Goal: Task Accomplishment & Management: Manage account settings

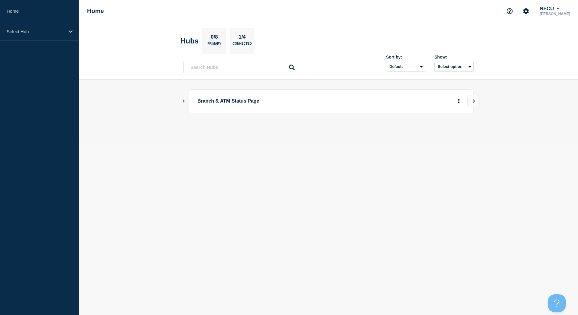
click at [184, 102] on icon "Show Connected Hubs" at bounding box center [184, 100] width 4 height 3
click at [431, 132] on button "See overview" at bounding box center [438, 132] width 32 height 12
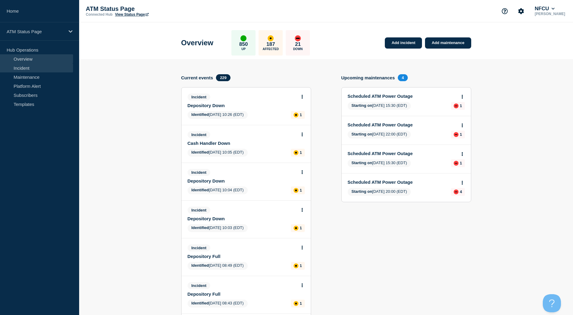
click at [43, 71] on link "Incident" at bounding box center [36, 67] width 73 height 9
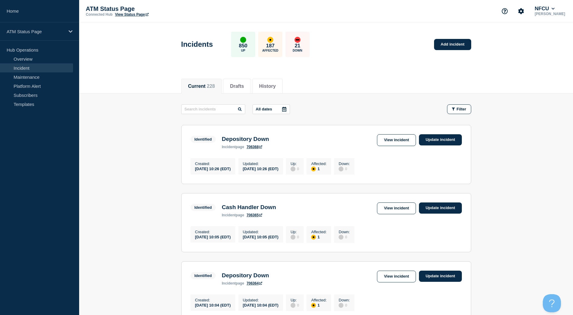
click at [136, 14] on link "View Status Page" at bounding box center [132, 14] width 34 height 4
click at [457, 105] on button "Filter" at bounding box center [459, 110] width 24 height 10
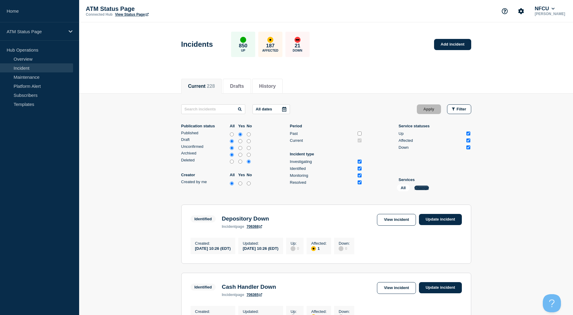
click at [419, 187] on button "Change" at bounding box center [422, 188] width 15 height 5
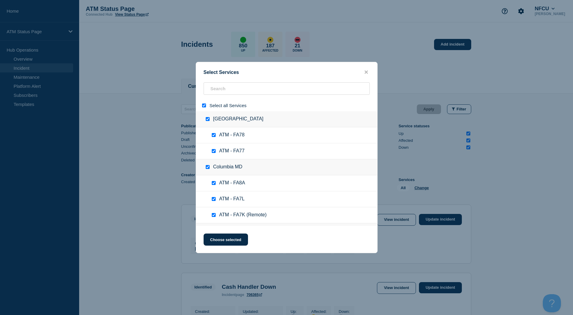
click at [206, 106] on input "select all" at bounding box center [204, 106] width 4 height 4
checkbox input "false"
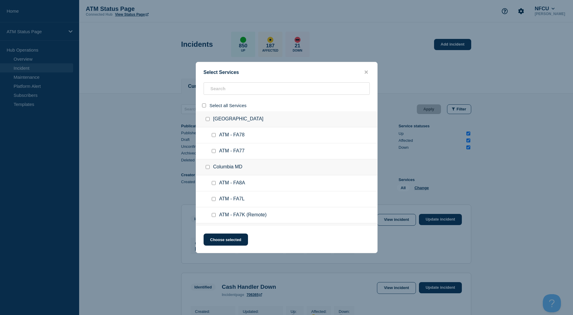
checkbox input "false"
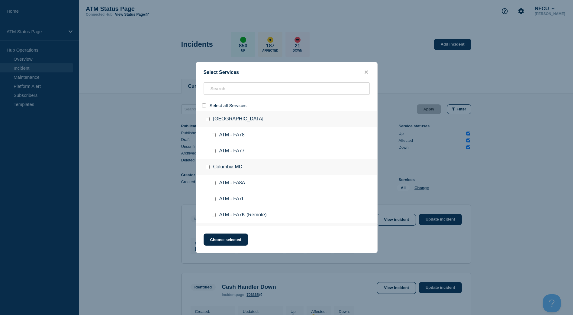
checkbox input "false"
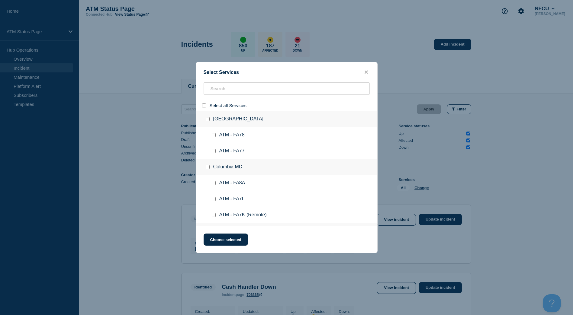
checkbox input "false"
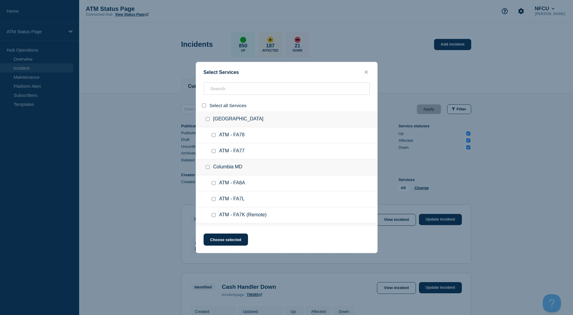
checkbox input "false"
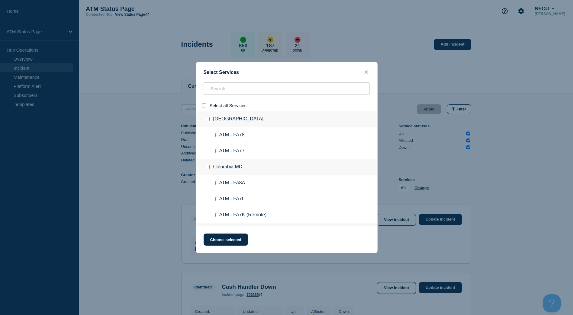
checkbox input "false"
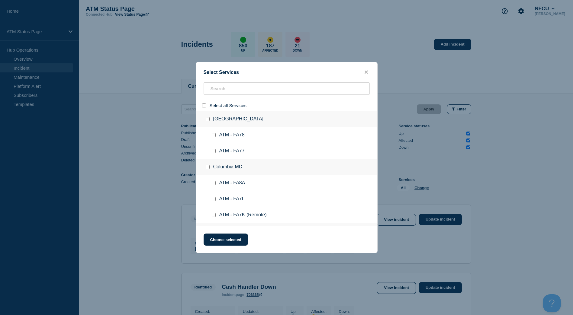
checkbox input "false"
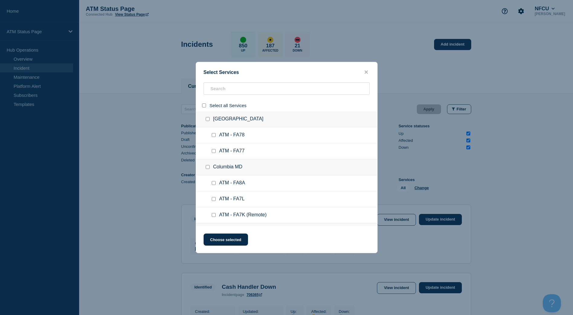
checkbox input "false"
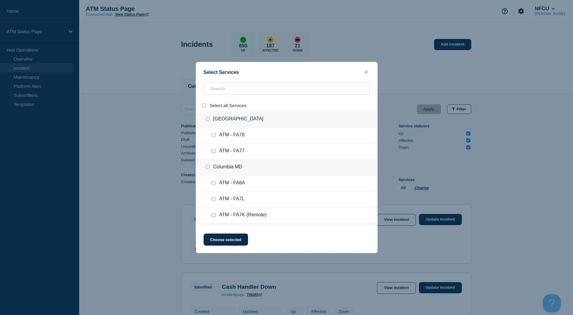
checkbox input "false"
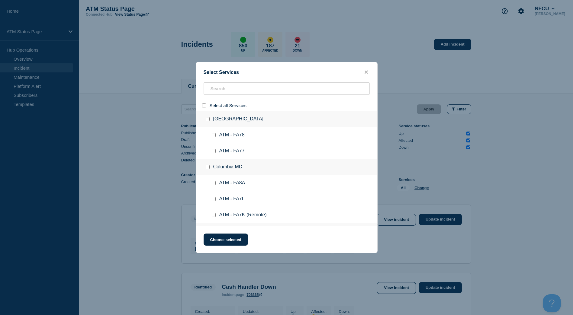
checkbox input "false"
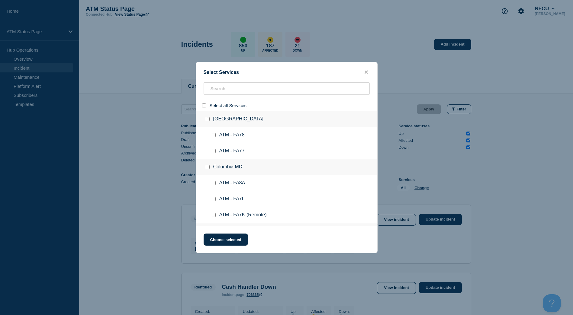
checkbox input "false"
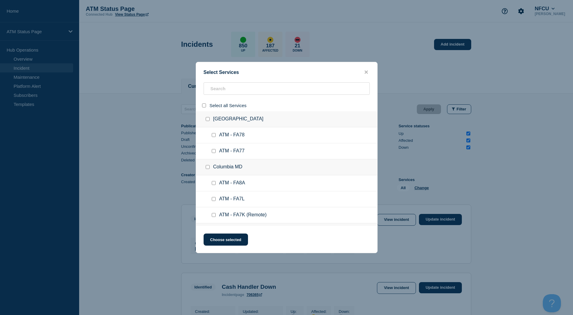
checkbox input "false"
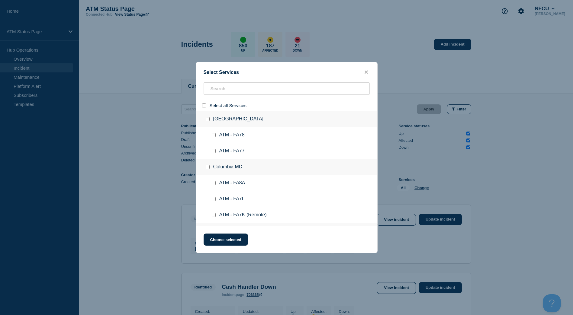
checkbox input "false"
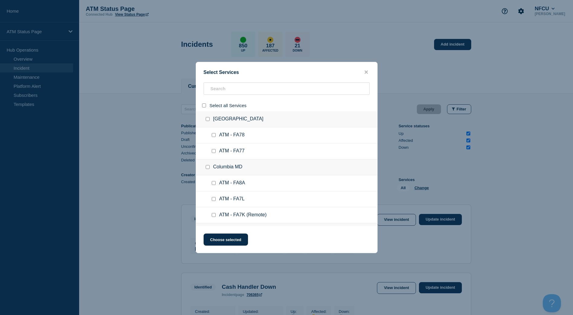
checkbox input "false"
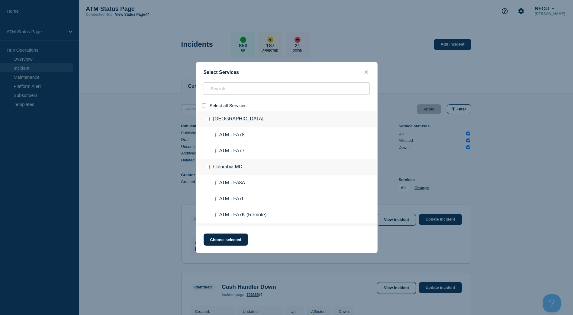
checkbox input "false"
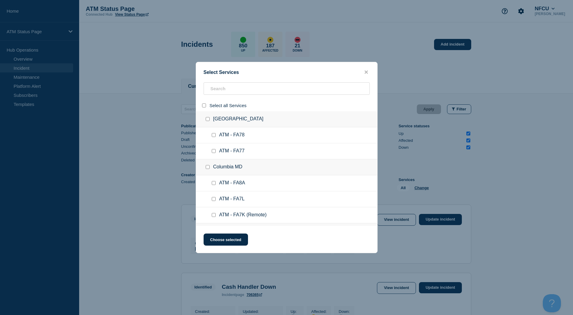
checkbox input "false"
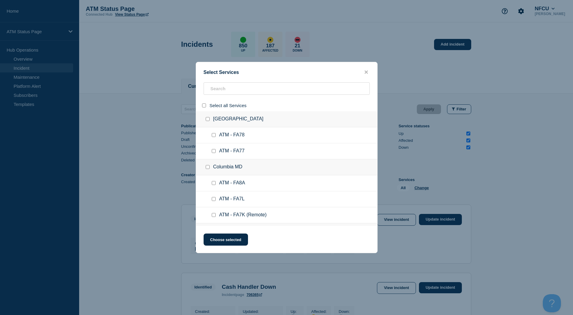
checkbox input "false"
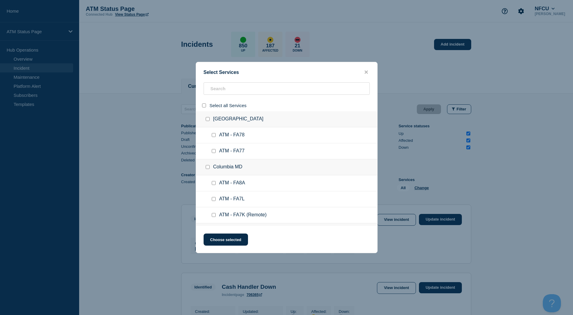
checkbox input "false"
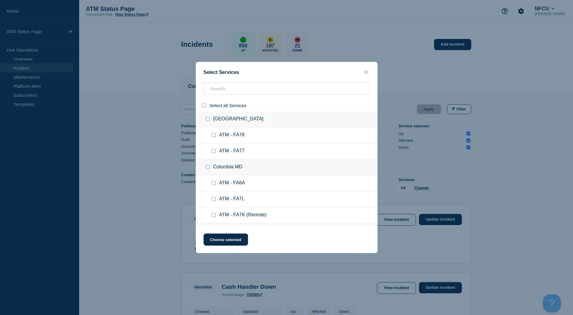
checkbox input "false"
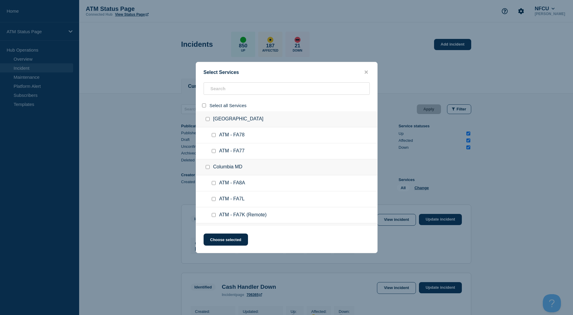
checkbox input "false"
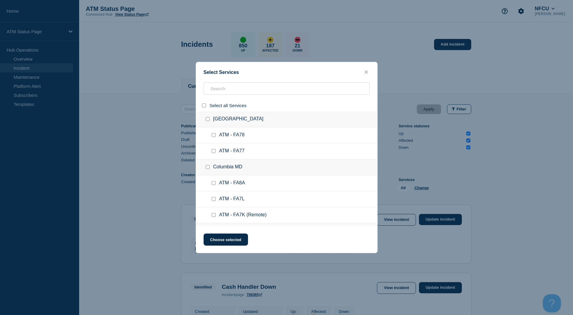
checkbox input "false"
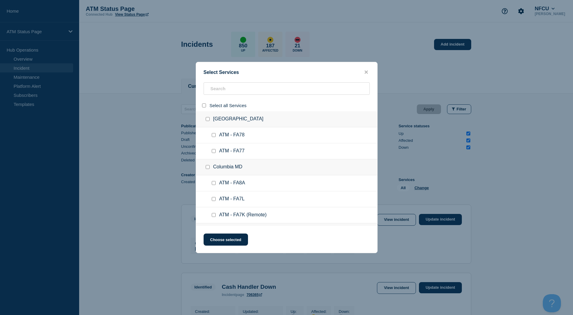
checkbox input "false"
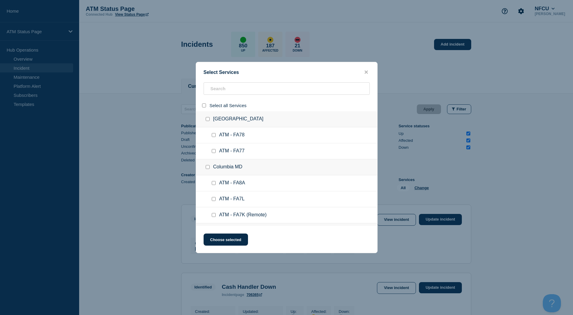
checkbox input "false"
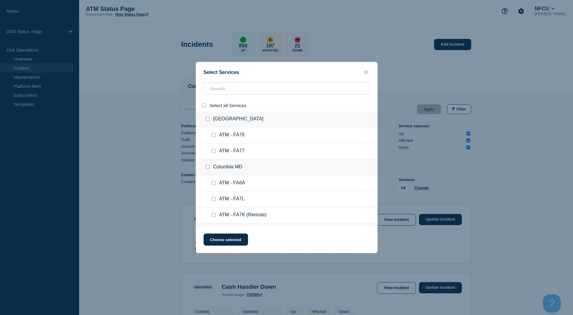
checkbox input "false"
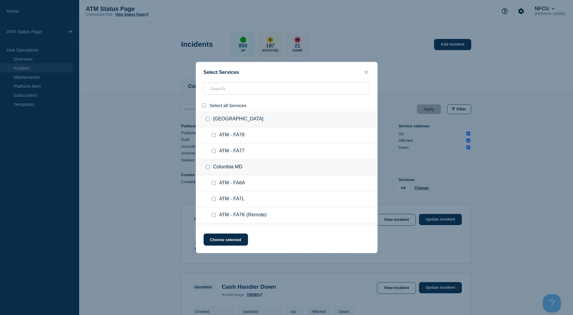
checkbox input "false"
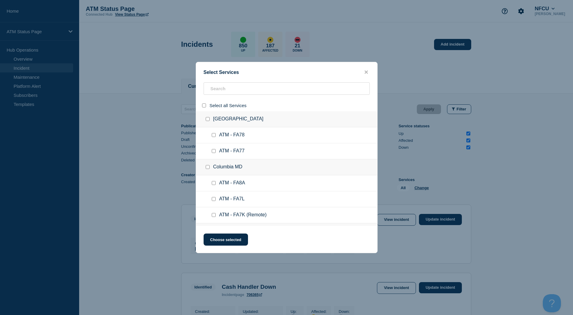
checkbox input "false"
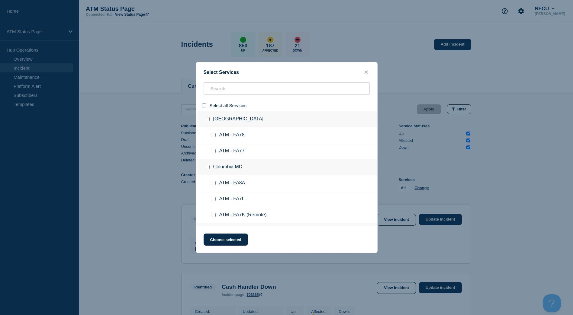
checkbox input "false"
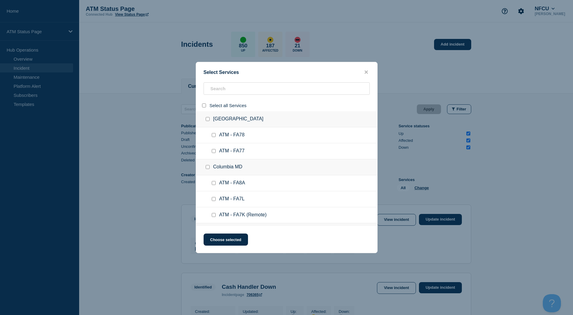
checkbox input "false"
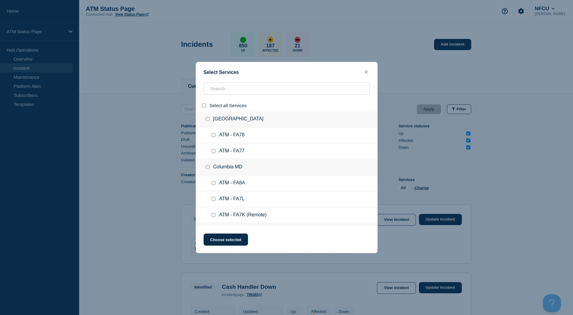
checkbox input "false"
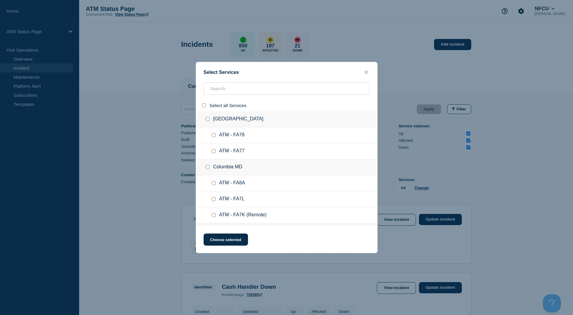
checkbox input "false"
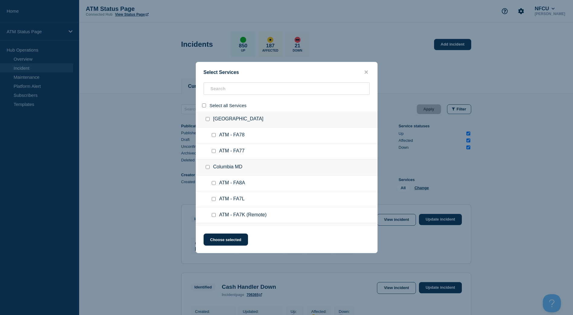
checkbox input "false"
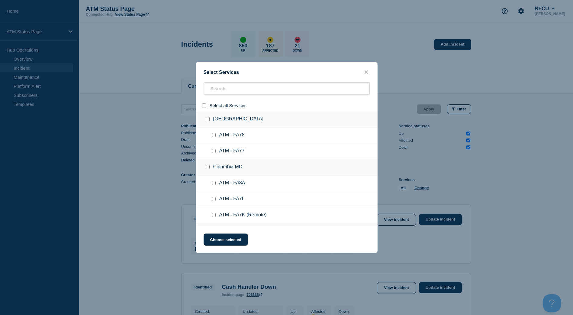
checkbox input "false"
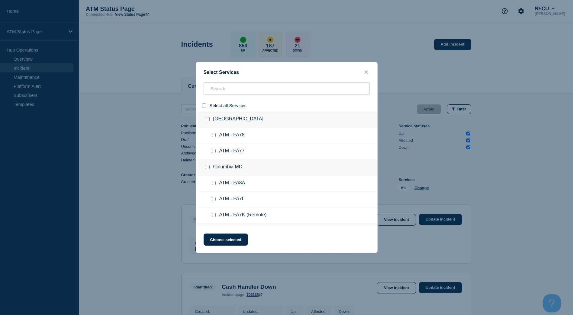
checkbox input "false"
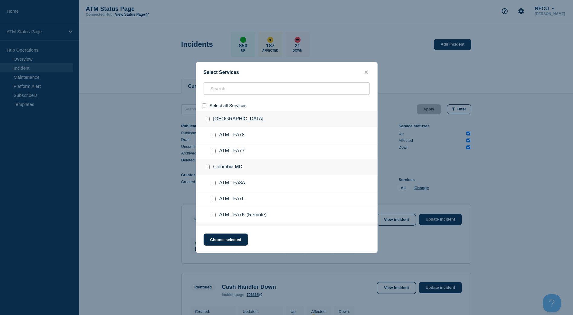
checkbox input "false"
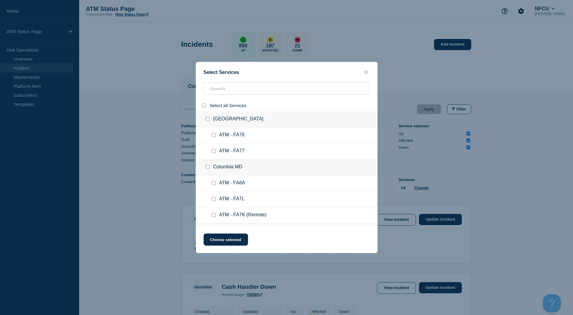
checkbox input "false"
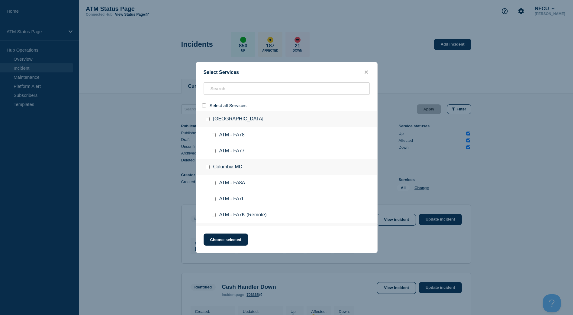
checkbox input "false"
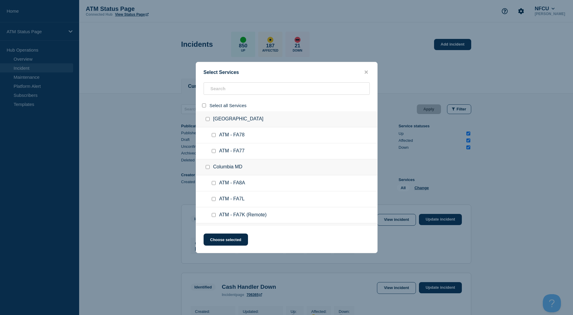
checkbox input "false"
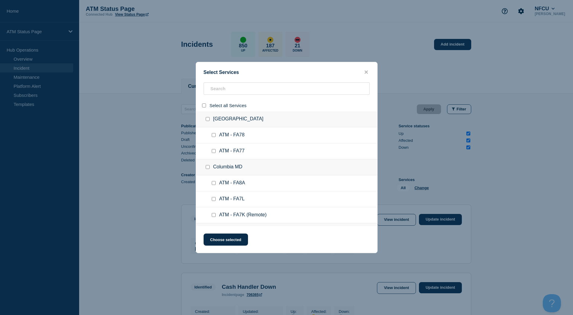
checkbox input "false"
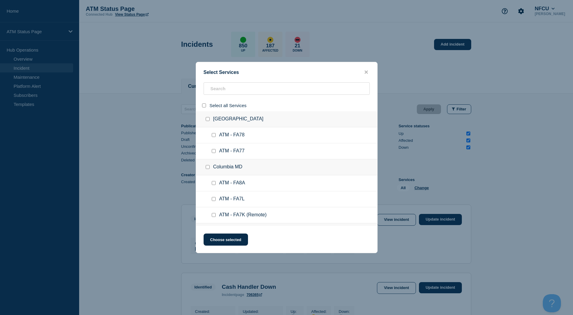
checkbox input "false"
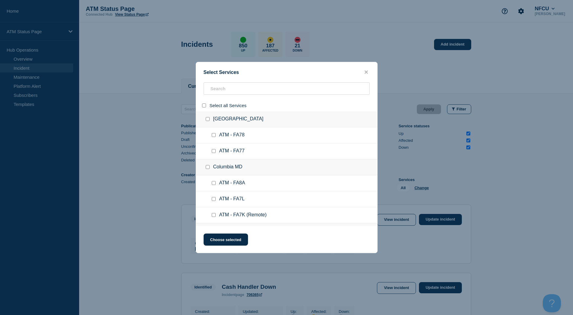
checkbox input "false"
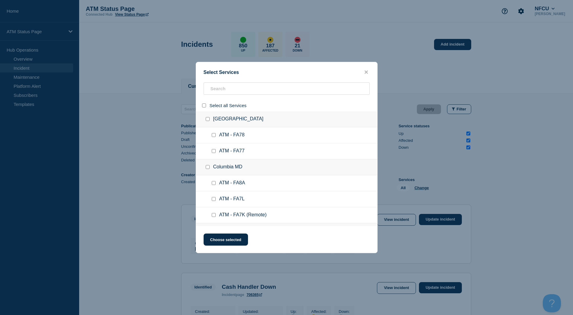
checkbox input "false"
click at [229, 90] on input "search" at bounding box center [287, 89] width 166 height 12
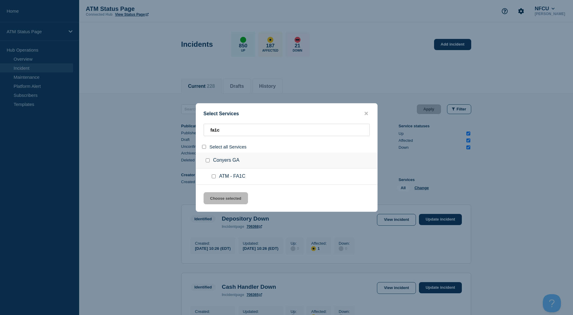
click at [209, 161] on input "group: Conyers GA" at bounding box center [208, 161] width 4 height 4
click at [221, 189] on div "Select Services fa1c Select all Services Conyers [GEOGRAPHIC_DATA] ATM - FA1C C…" at bounding box center [287, 157] width 182 height 109
click at [222, 195] on button "Choose selected" at bounding box center [226, 199] width 44 height 12
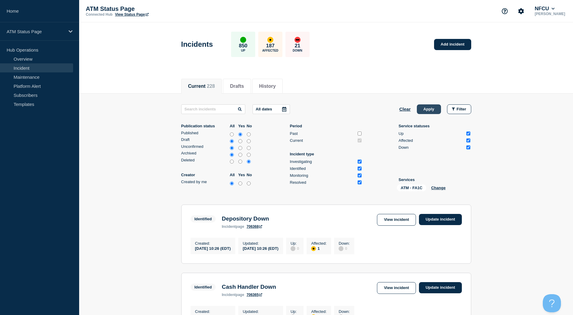
click at [424, 108] on button "Apply" at bounding box center [429, 110] width 24 height 10
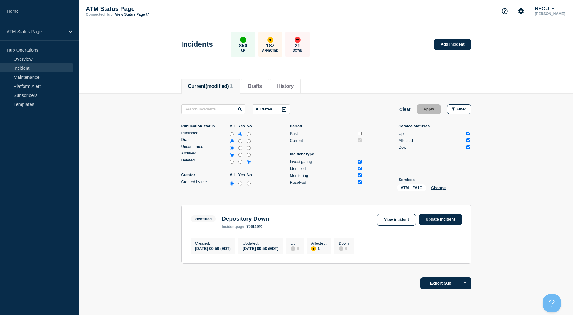
click at [449, 226] on div "View incident Update incident" at bounding box center [419, 220] width 85 height 12
click at [447, 223] on link "Update incident" at bounding box center [440, 219] width 43 height 11
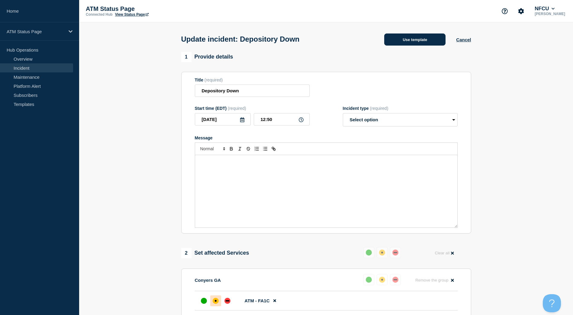
click at [430, 41] on button "Use template" at bounding box center [414, 40] width 61 height 12
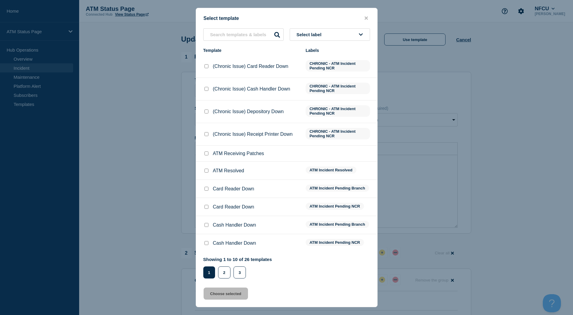
click at [207, 174] on div at bounding box center [206, 171] width 6 height 6
click at [207, 171] on input "ATM Resolved checkbox" at bounding box center [207, 171] width 4 height 4
click at [238, 298] on button "Choose selected" at bounding box center [226, 294] width 44 height 12
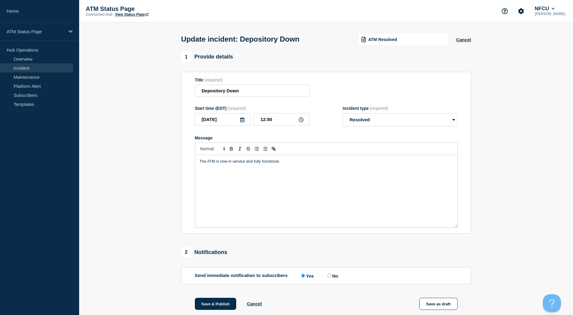
scroll to position [30, 0]
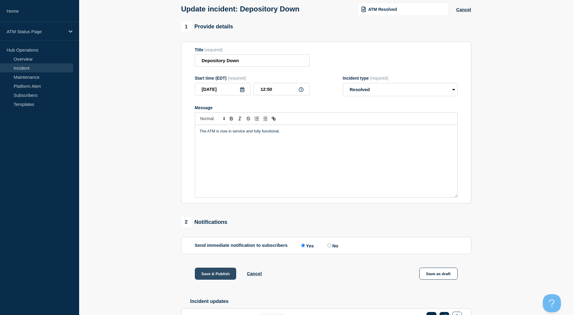
click at [207, 273] on button "Save & Publish" at bounding box center [216, 274] width 42 height 12
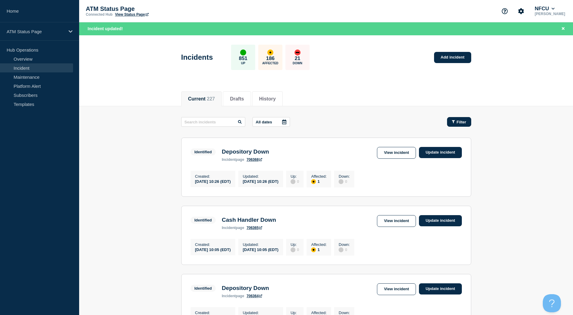
click at [460, 118] on button "Filter" at bounding box center [459, 122] width 24 height 10
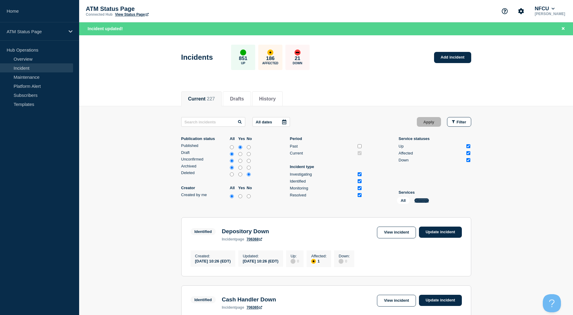
click at [419, 201] on button "Change" at bounding box center [422, 201] width 15 height 5
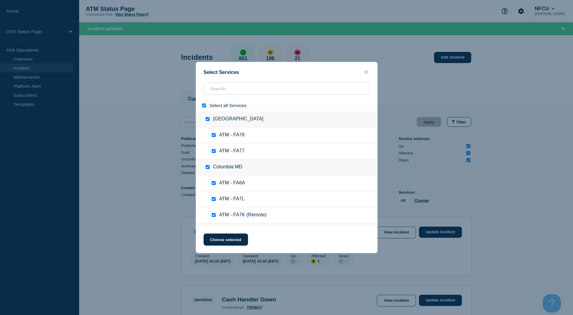
click at [203, 105] on input "select all" at bounding box center [204, 106] width 4 height 4
click at [214, 94] on input "search" at bounding box center [287, 89] width 166 height 12
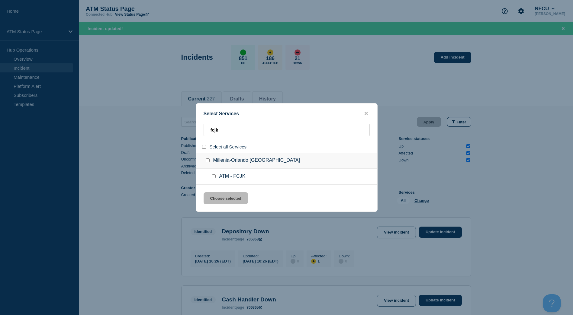
click at [208, 160] on input "group: Millenia-Orlando FL" at bounding box center [208, 161] width 4 height 4
click at [224, 199] on button "Choose selected" at bounding box center [226, 199] width 44 height 12
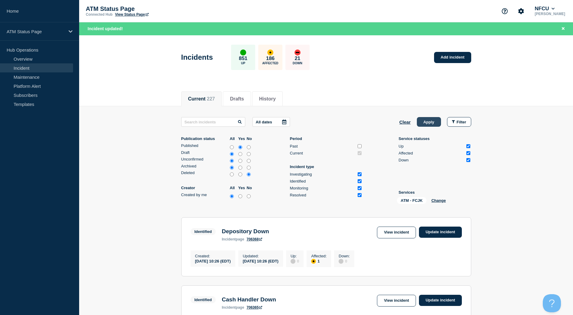
click at [431, 125] on button "Apply" at bounding box center [429, 122] width 24 height 10
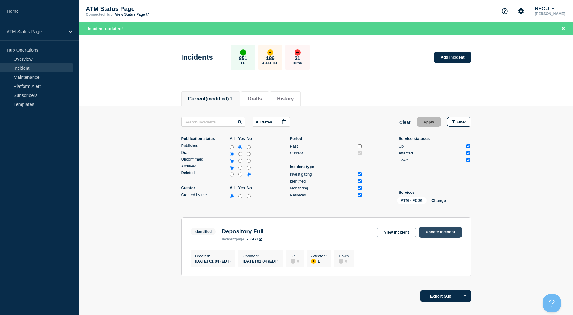
click at [439, 235] on link "Update incident" at bounding box center [440, 232] width 43 height 11
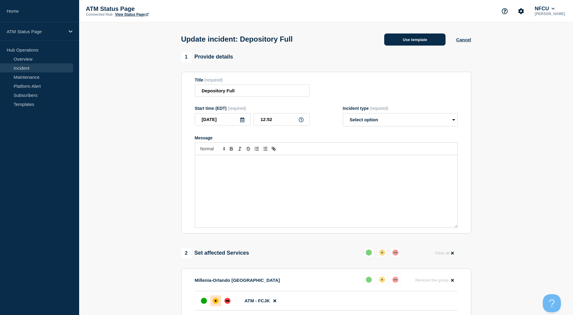
click at [414, 41] on button "Use template" at bounding box center [414, 40] width 61 height 12
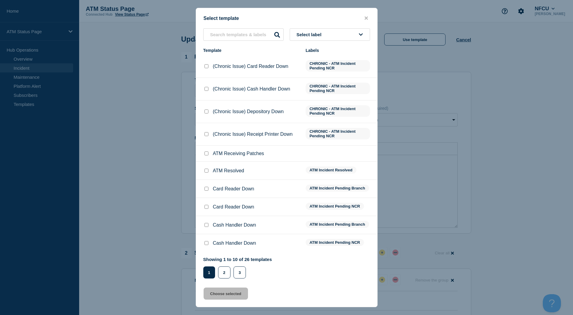
click at [206, 170] on input "ATM Resolved checkbox" at bounding box center [207, 171] width 4 height 4
click at [230, 294] on button "Choose selected" at bounding box center [226, 294] width 44 height 12
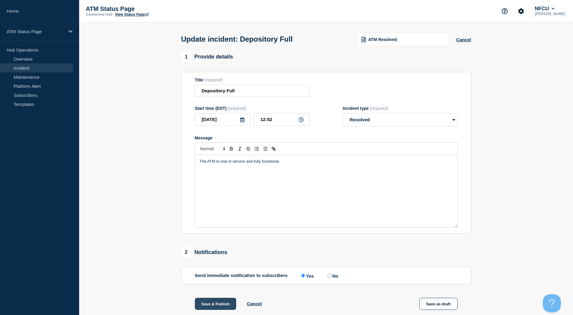
click at [214, 302] on button "Save & Publish" at bounding box center [216, 304] width 42 height 12
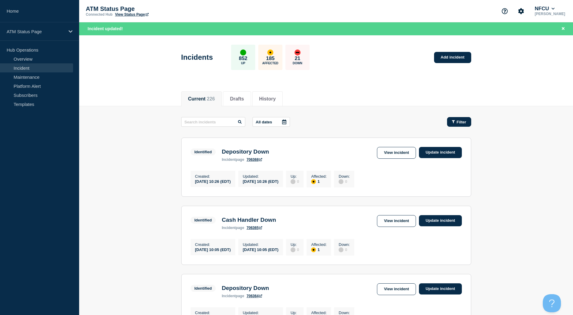
click at [455, 123] on div "Filter" at bounding box center [459, 122] width 15 height 5
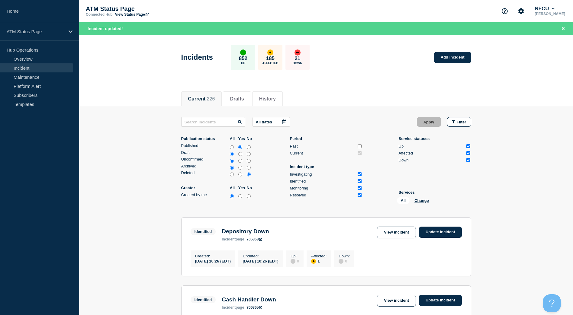
click at [420, 198] on div "All Change" at bounding box center [427, 201] width 60 height 9
click at [422, 201] on button "Change" at bounding box center [422, 201] width 15 height 5
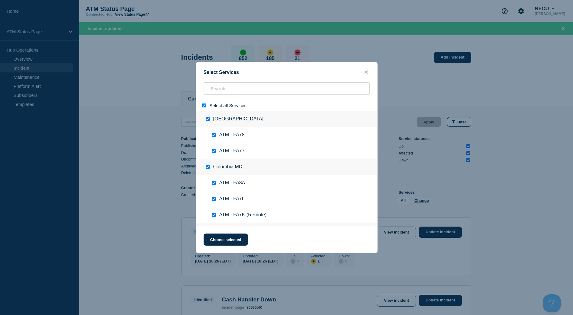
click at [205, 106] on input "select all" at bounding box center [204, 106] width 4 height 4
click at [230, 87] on input "search" at bounding box center [287, 89] width 166 height 12
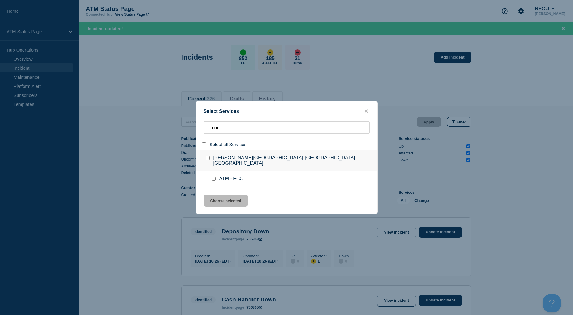
click at [208, 160] on input "group: Arroyo Market-Las Vegas NV" at bounding box center [208, 158] width 4 height 4
click at [222, 198] on button "Choose selected" at bounding box center [226, 201] width 44 height 12
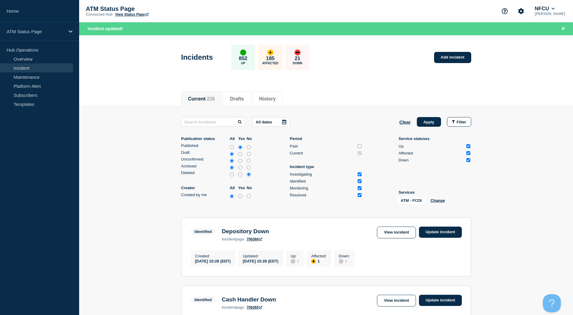
click at [427, 120] on button "Apply" at bounding box center [429, 122] width 24 height 10
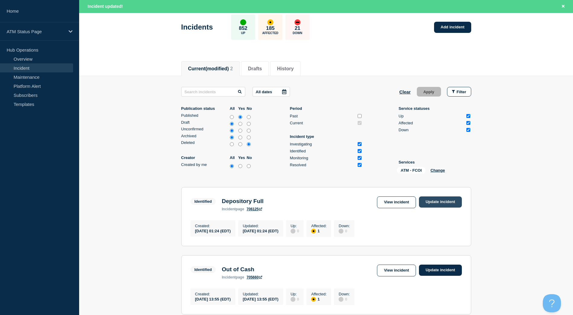
click at [442, 203] on link "Update incident" at bounding box center [440, 202] width 43 height 11
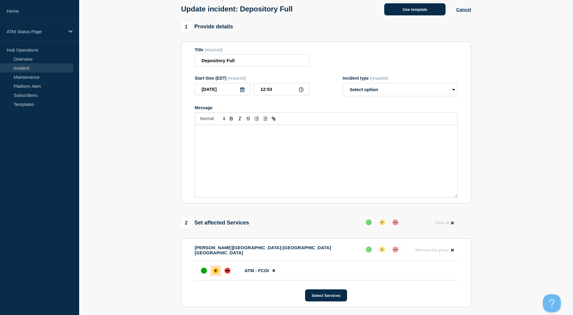
click at [425, 15] on button "Use template" at bounding box center [414, 9] width 61 height 12
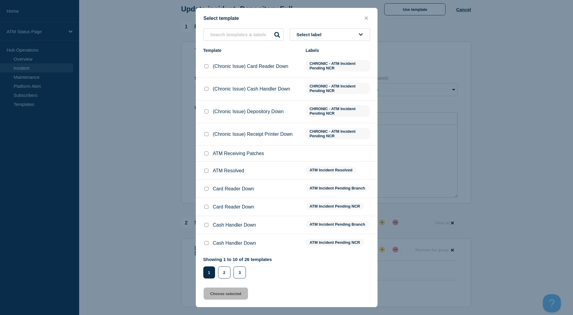
click at [209, 170] on div at bounding box center [206, 171] width 6 height 6
click at [203, 172] on div at bounding box center [206, 171] width 6 height 6
click at [207, 172] on input "ATM Resolved checkbox" at bounding box center [207, 171] width 4 height 4
click at [233, 293] on button "Choose selected" at bounding box center [226, 294] width 44 height 12
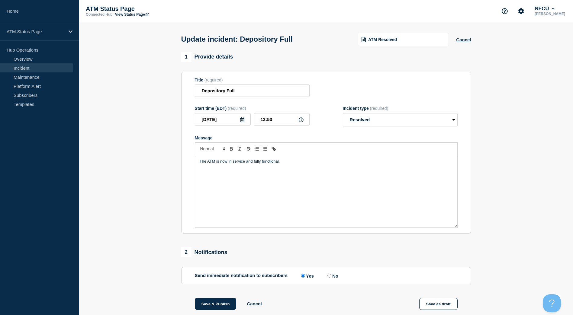
click at [216, 299] on div "1 Provide details Title (required) Depository Full Start time (EDT) (required) …" at bounding box center [326, 213] width 297 height 323
click at [220, 302] on button "Save & Publish" at bounding box center [216, 304] width 42 height 12
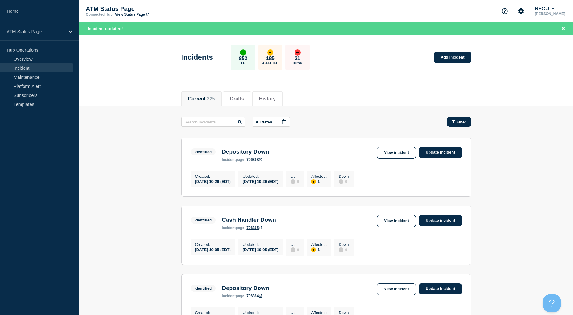
click at [464, 124] on span "Filter" at bounding box center [462, 122] width 10 height 5
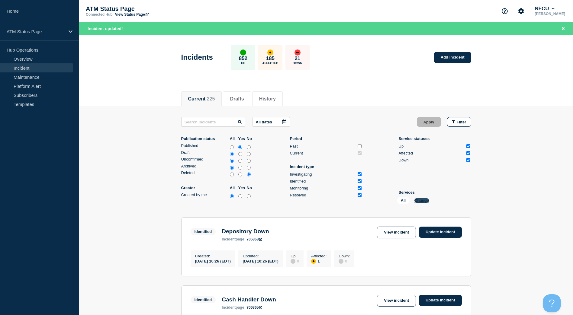
click at [418, 200] on button "Change" at bounding box center [422, 201] width 15 height 5
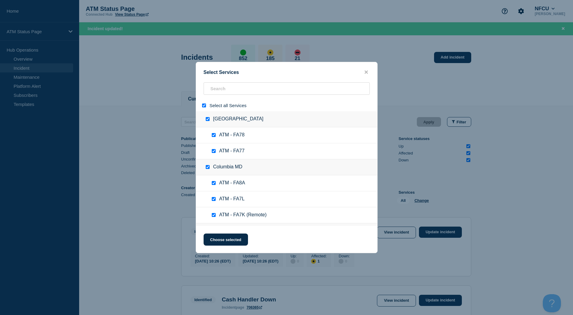
click at [204, 105] on input "select all" at bounding box center [204, 106] width 4 height 4
click at [219, 89] on input "search" at bounding box center [287, 89] width 166 height 12
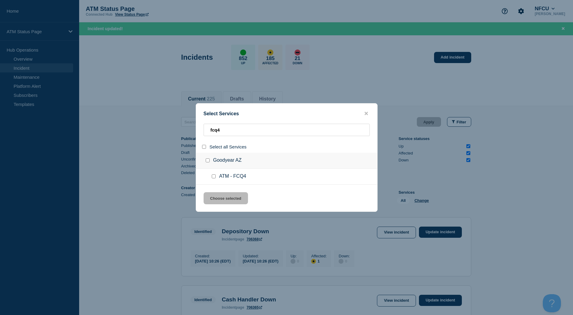
click at [207, 161] on input "group: Goodyear AZ" at bounding box center [208, 161] width 4 height 4
click at [211, 198] on button "Choose selected" at bounding box center [226, 199] width 44 height 12
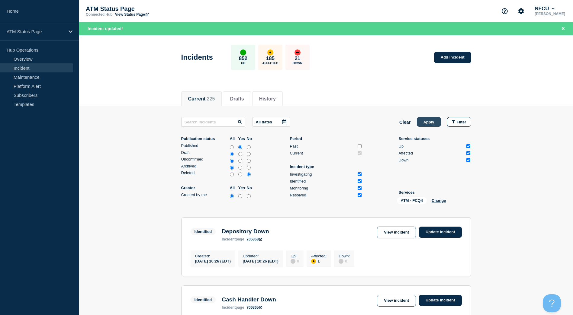
click at [424, 122] on button "Apply" at bounding box center [429, 122] width 24 height 10
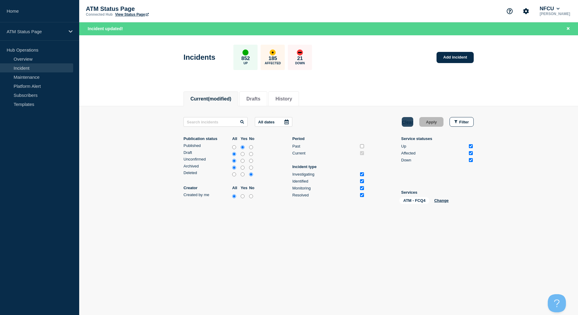
click at [407, 121] on button "Clear" at bounding box center [407, 122] width 11 height 10
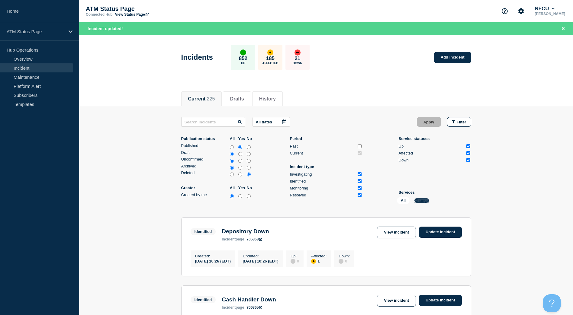
click at [423, 200] on button "Change" at bounding box center [422, 201] width 15 height 5
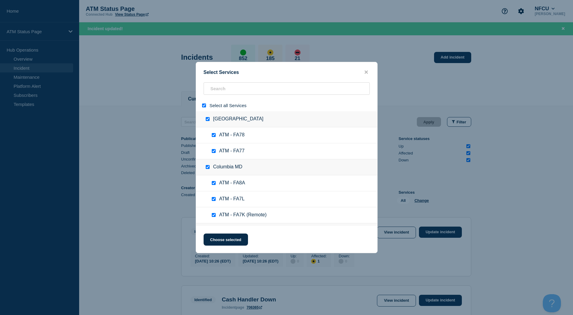
click at [205, 106] on input "select all" at bounding box center [204, 106] width 4 height 4
click at [227, 91] on input "search" at bounding box center [287, 89] width 166 height 12
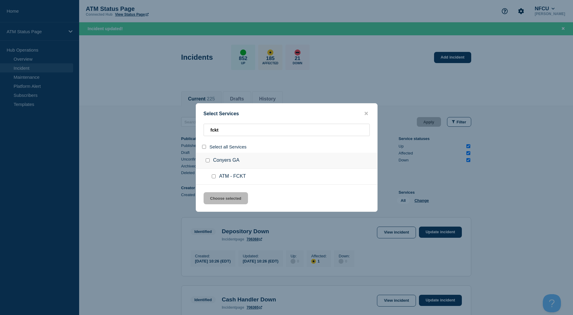
click at [206, 159] on div at bounding box center [209, 161] width 9 height 6
click at [206, 158] on div at bounding box center [209, 161] width 9 height 6
click at [209, 161] on input "group: Conyers GA" at bounding box center [208, 161] width 4 height 4
click at [222, 198] on button "Choose selected" at bounding box center [226, 199] width 44 height 12
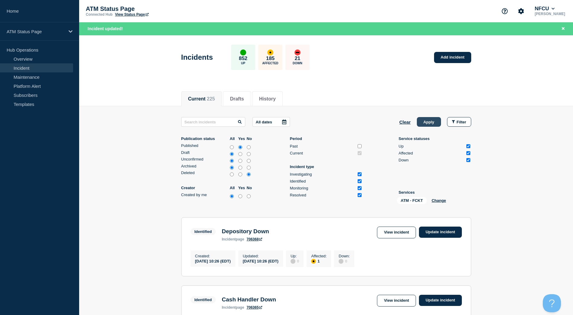
click at [423, 127] on button "Apply" at bounding box center [429, 122] width 24 height 10
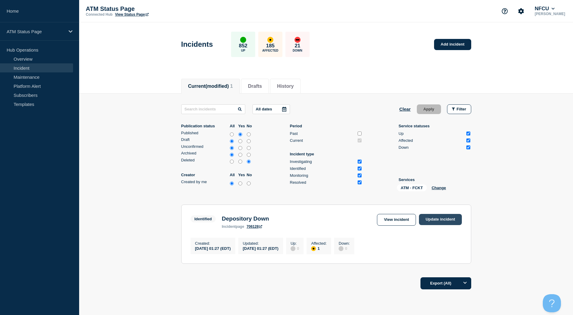
click at [439, 217] on link "Update incident" at bounding box center [440, 219] width 43 height 11
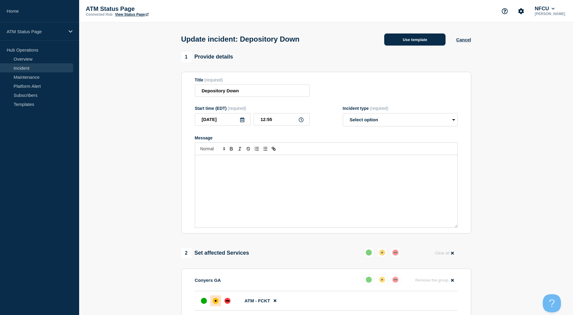
click at [422, 39] on button "Use template" at bounding box center [414, 40] width 61 height 12
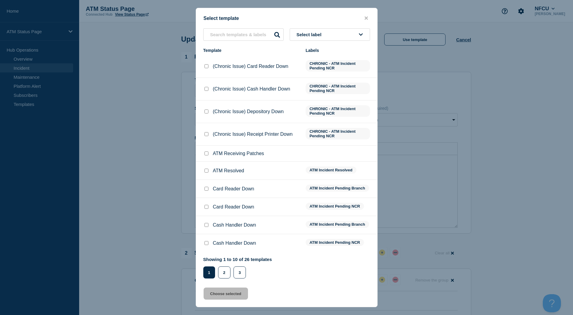
click at [205, 170] on input "ATM Resolved checkbox" at bounding box center [207, 171] width 4 height 4
click at [228, 295] on button "Choose selected" at bounding box center [226, 294] width 44 height 12
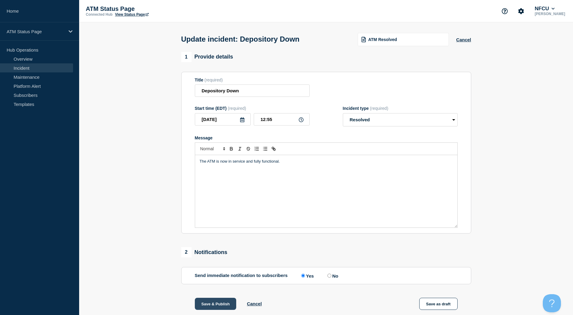
click at [217, 307] on button "Save & Publish" at bounding box center [216, 304] width 42 height 12
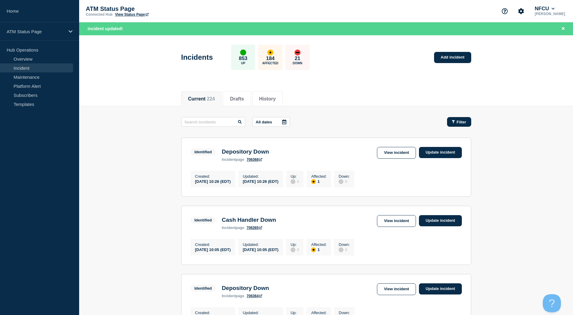
click at [461, 118] on button "Filter" at bounding box center [459, 122] width 24 height 10
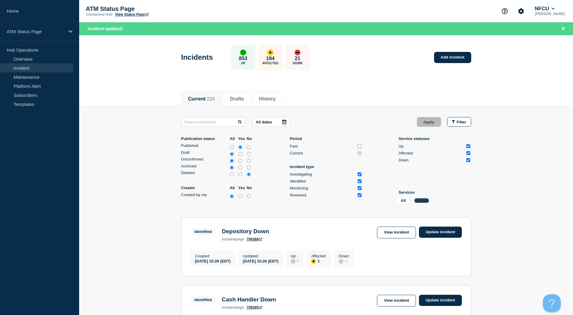
click at [420, 201] on button "Change" at bounding box center [422, 201] width 15 height 5
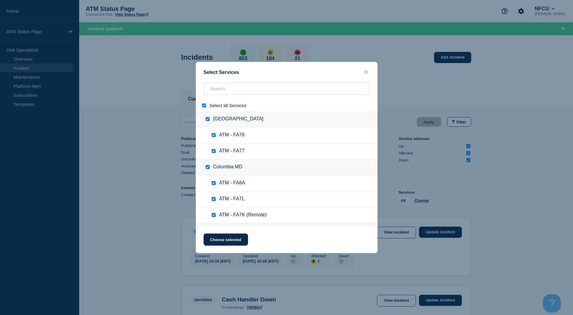
click at [200, 105] on div "Select all Services" at bounding box center [286, 106] width 181 height 12
click at [204, 106] on input "select all" at bounding box center [204, 106] width 4 height 4
click at [222, 93] on input "search" at bounding box center [287, 89] width 166 height 12
click at [226, 89] on input "search" at bounding box center [287, 89] width 166 height 12
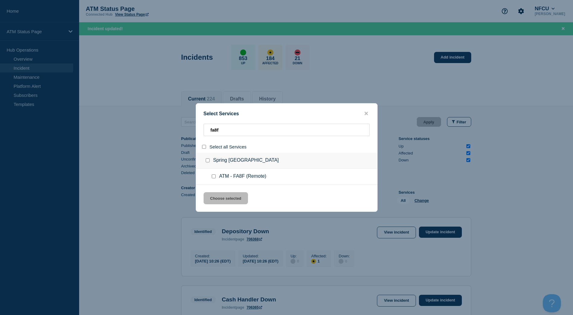
click at [205, 162] on div at bounding box center [209, 161] width 9 height 6
click at [207, 160] on input "group: Spring TX" at bounding box center [208, 161] width 4 height 4
click at [222, 198] on button "Choose selected" at bounding box center [226, 199] width 44 height 12
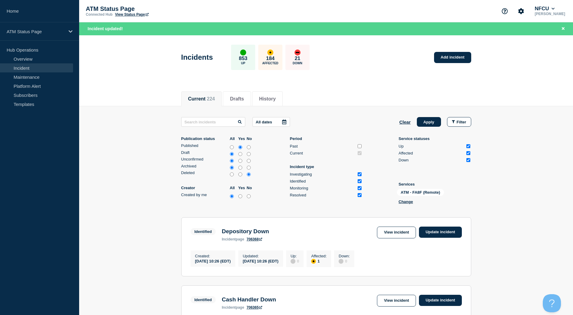
click at [429, 120] on button "Apply" at bounding box center [429, 122] width 24 height 10
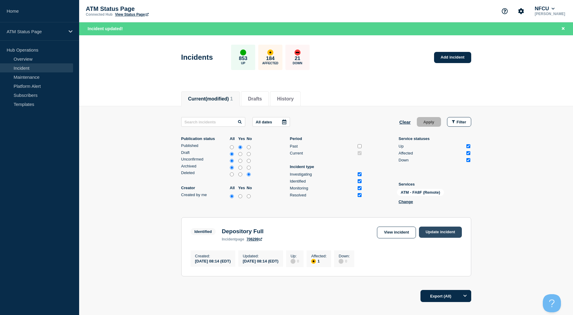
click at [432, 231] on link "Update incident" at bounding box center [440, 232] width 43 height 11
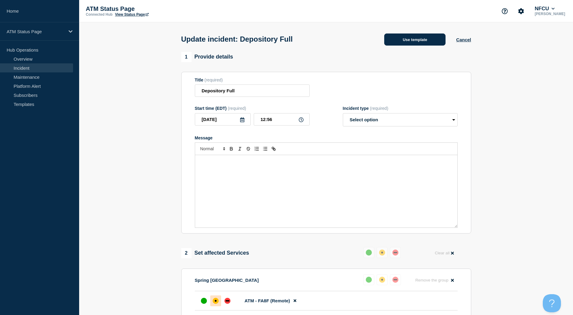
click at [419, 39] on button "Use template" at bounding box center [414, 40] width 61 height 12
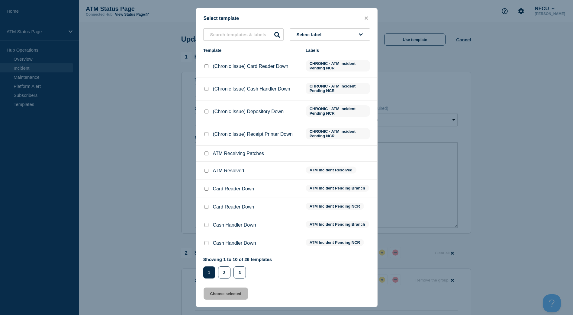
click at [207, 172] on input "ATM Resolved checkbox" at bounding box center [207, 171] width 4 height 4
click at [231, 294] on button "Choose selected" at bounding box center [226, 294] width 44 height 12
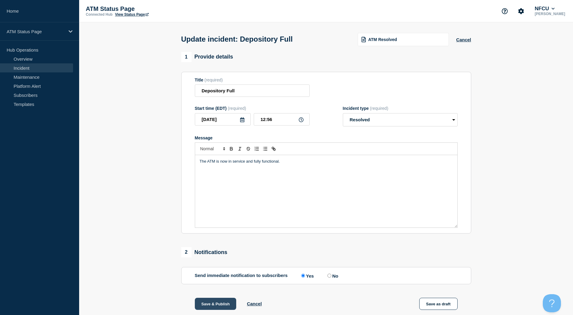
click at [224, 304] on button "Save & Publish" at bounding box center [216, 304] width 42 height 12
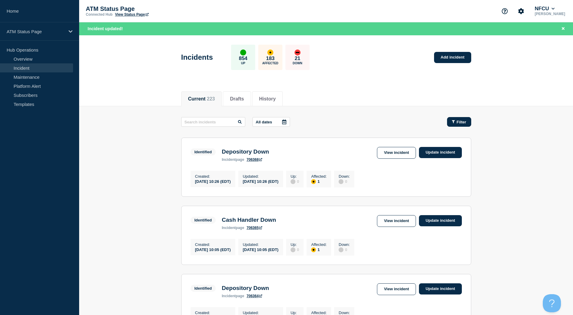
click at [456, 125] on button "Filter" at bounding box center [459, 122] width 24 height 10
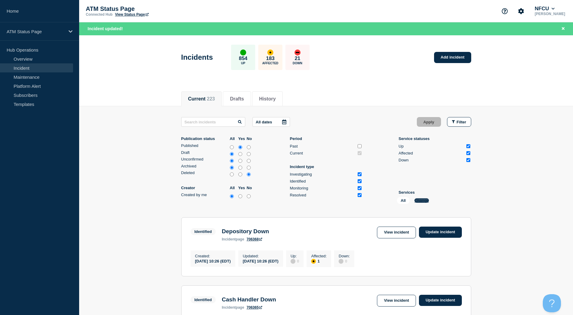
click at [424, 201] on button "Change" at bounding box center [422, 201] width 15 height 5
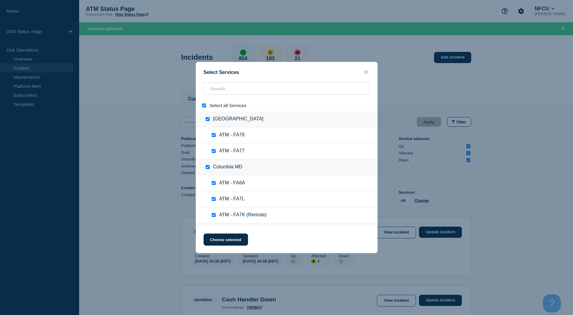
click at [205, 107] on input "select all" at bounding box center [204, 106] width 4 height 4
click at [217, 89] on input "search" at bounding box center [287, 89] width 166 height 12
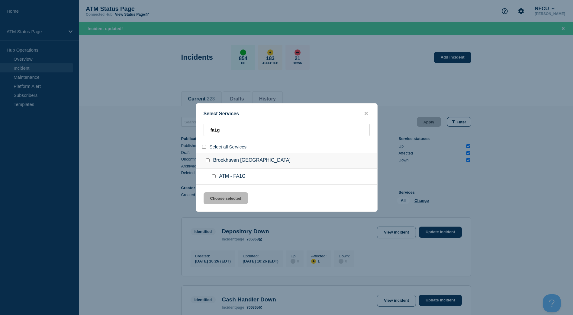
click at [208, 161] on input "group: Brookhaven GA" at bounding box center [208, 161] width 4 height 4
click at [226, 201] on button "Choose selected" at bounding box center [226, 199] width 44 height 12
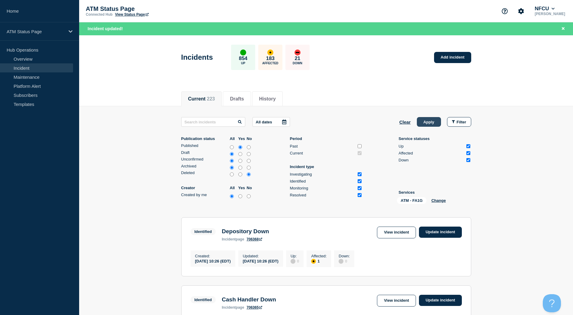
click at [428, 124] on button "Apply" at bounding box center [429, 122] width 24 height 10
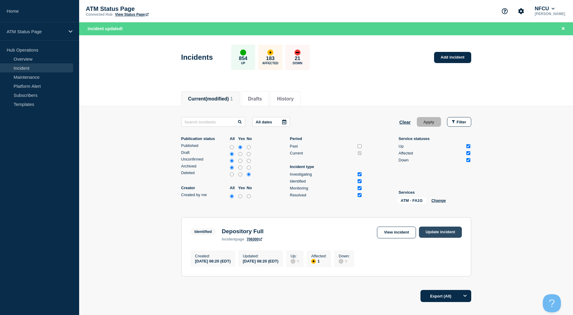
click at [436, 232] on link "Update incident" at bounding box center [440, 232] width 43 height 11
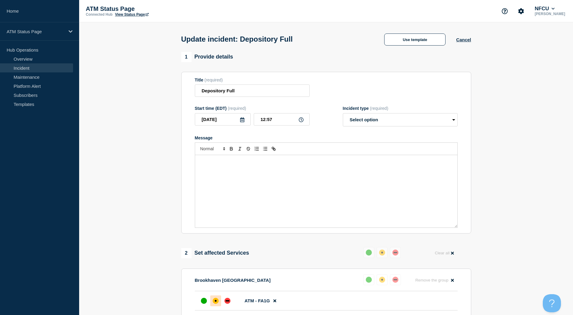
click at [398, 31] on div "Update incident: Depository Full Use template Cancel" at bounding box center [326, 37] width 304 height 30
click at [396, 41] on button "Use template" at bounding box center [414, 40] width 61 height 12
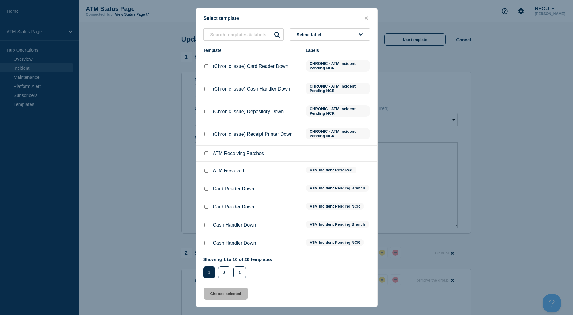
click at [202, 180] on li "ATM Resolved ATM Incident Resolved" at bounding box center [286, 189] width 181 height 18
click at [205, 170] on input "ATM Resolved checkbox" at bounding box center [207, 171] width 4 height 4
click at [229, 296] on button "Choose selected" at bounding box center [226, 294] width 44 height 12
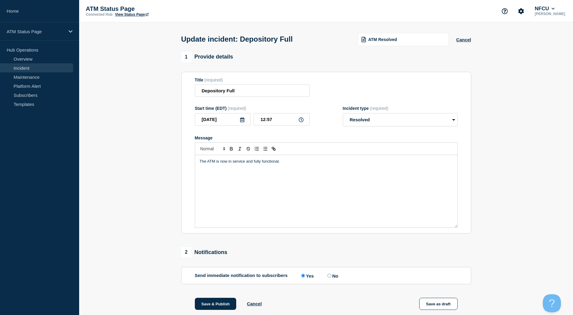
scroll to position [30, 0]
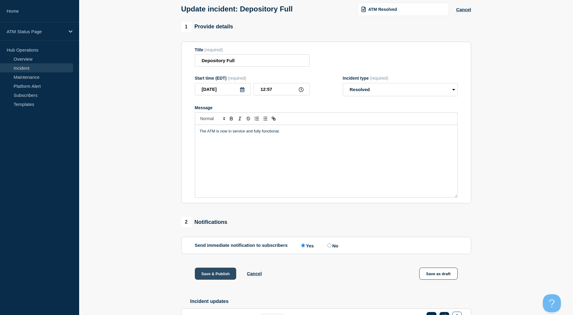
click at [224, 278] on button "Save & Publish" at bounding box center [216, 274] width 42 height 12
